Goal: Navigation & Orientation: Find specific page/section

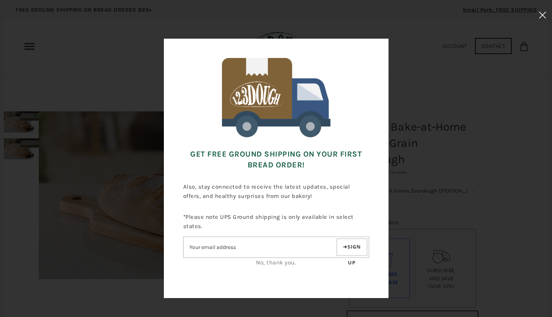
click at [541, 16] on use at bounding box center [542, 15] width 7 height 7
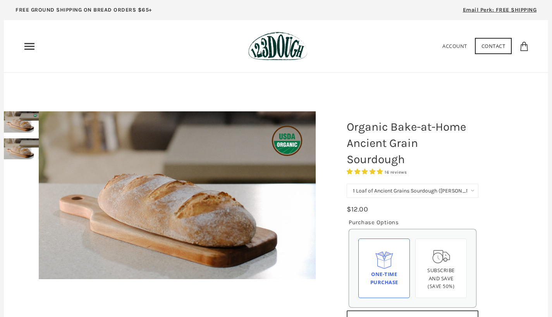
click at [34, 48] on icon "Primary" at bounding box center [29, 46] width 12 height 12
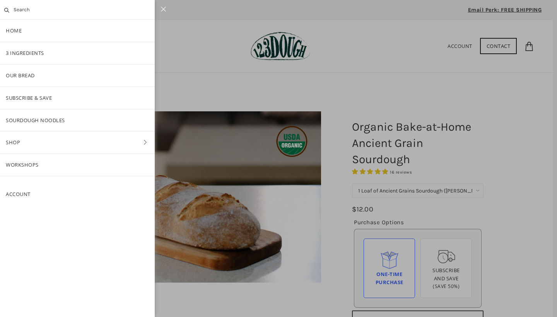
click at [37, 118] on link "SOURDOUGH NOODLES" at bounding box center [77, 121] width 155 height 22
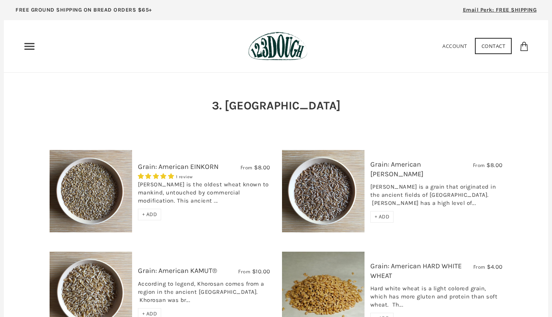
click at [32, 46] on use "Primary" at bounding box center [29, 46] width 10 height 7
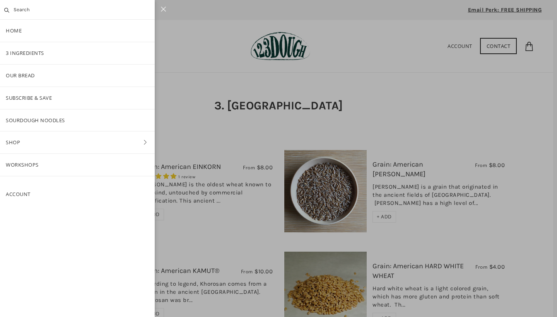
click at [32, 139] on link "Shop" at bounding box center [77, 143] width 155 height 22
click at [29, 163] on link "Bake-at-Home" at bounding box center [77, 165] width 155 height 22
